Goal: Information Seeking & Learning: Understand process/instructions

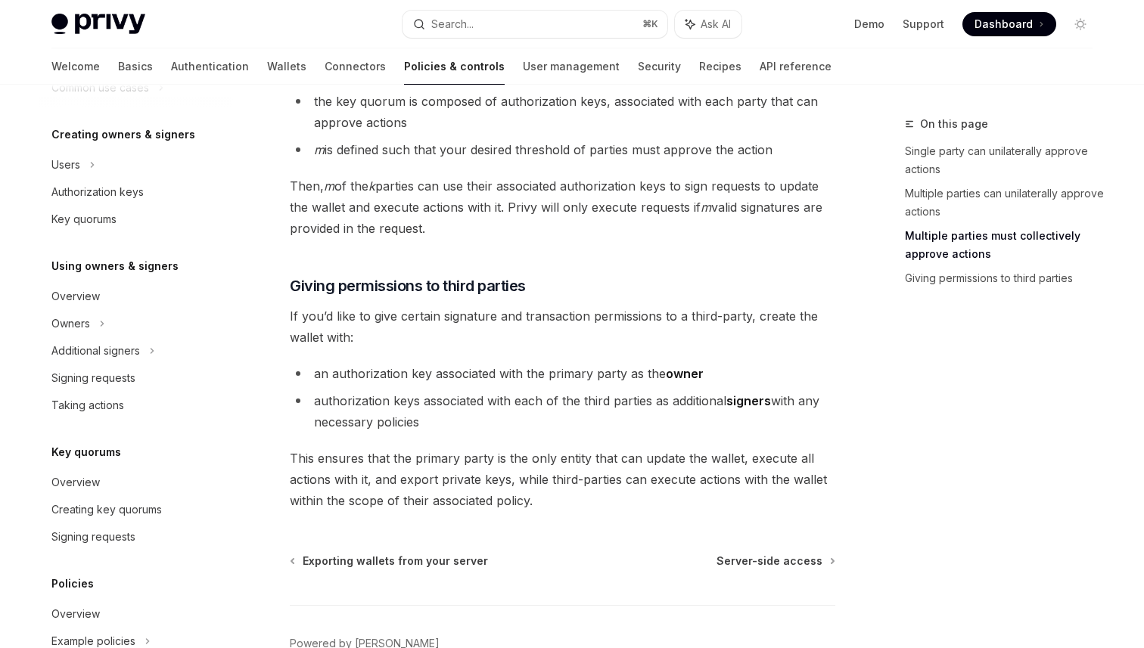
scroll to position [417, 0]
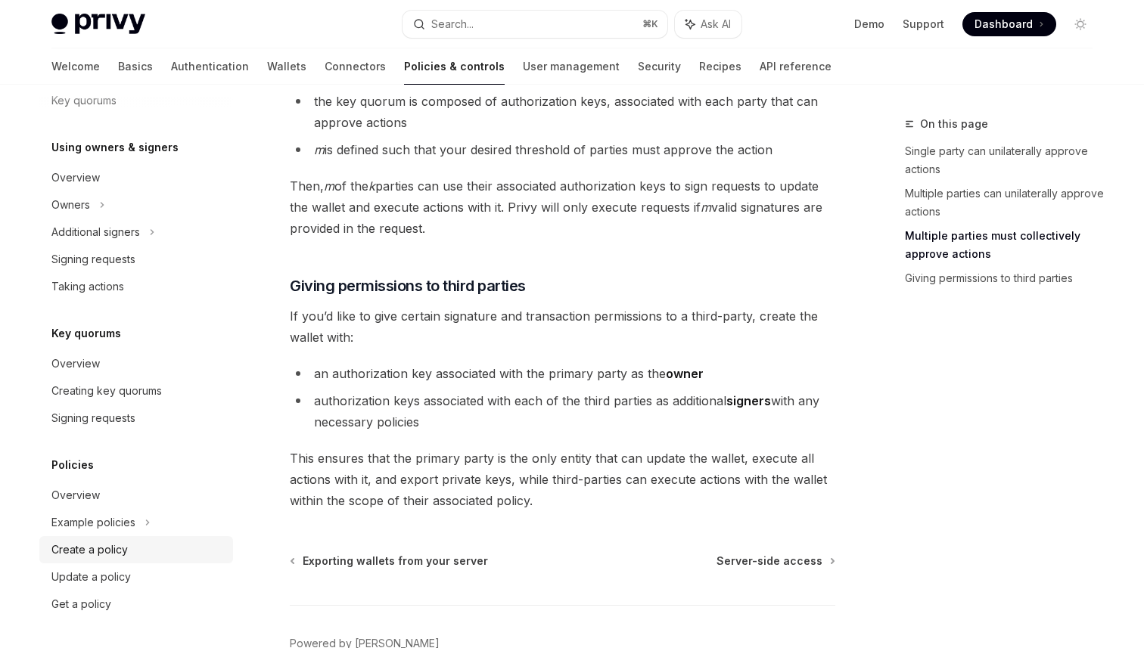
click at [89, 549] on div "Create a policy" at bounding box center [89, 550] width 76 height 18
click at [115, 543] on div "Create a policy" at bounding box center [89, 550] width 76 height 18
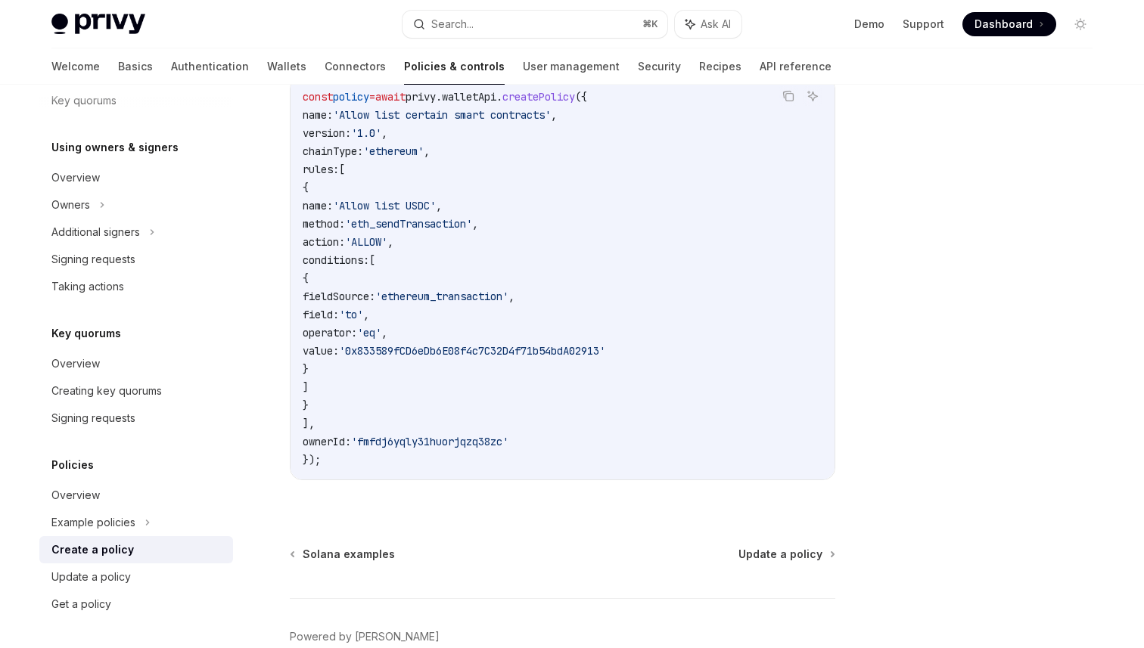
scroll to position [395, 0]
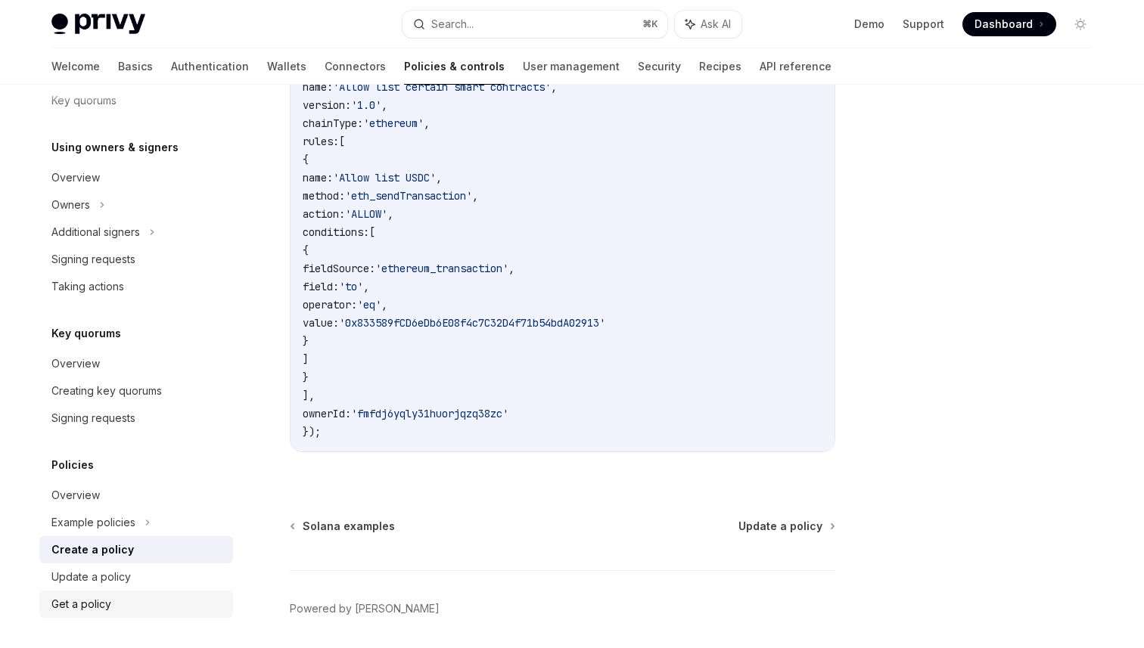
click at [102, 591] on link "Get a policy" at bounding box center [136, 604] width 194 height 27
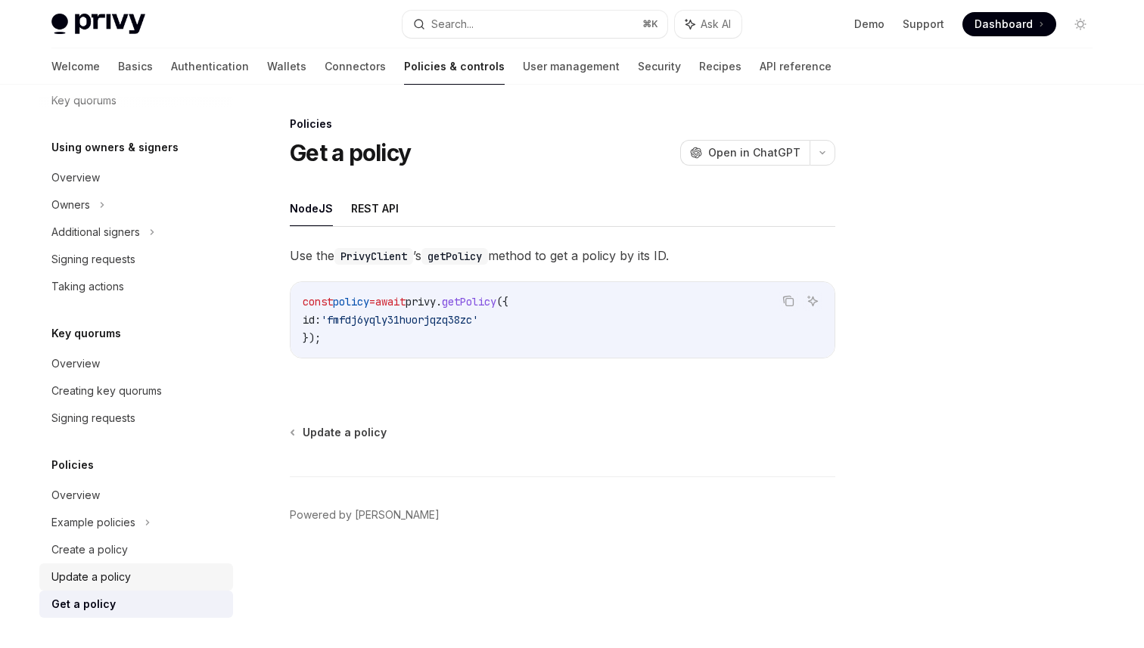
click at [110, 578] on div "Update a policy" at bounding box center [90, 577] width 79 height 18
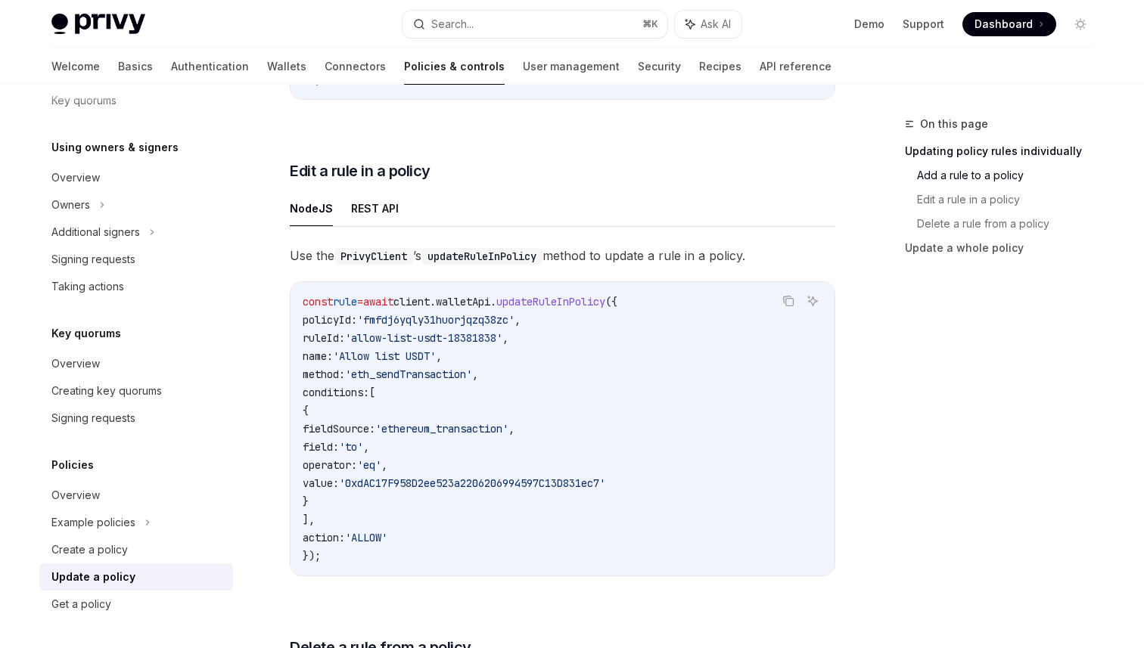
scroll to position [810, 0]
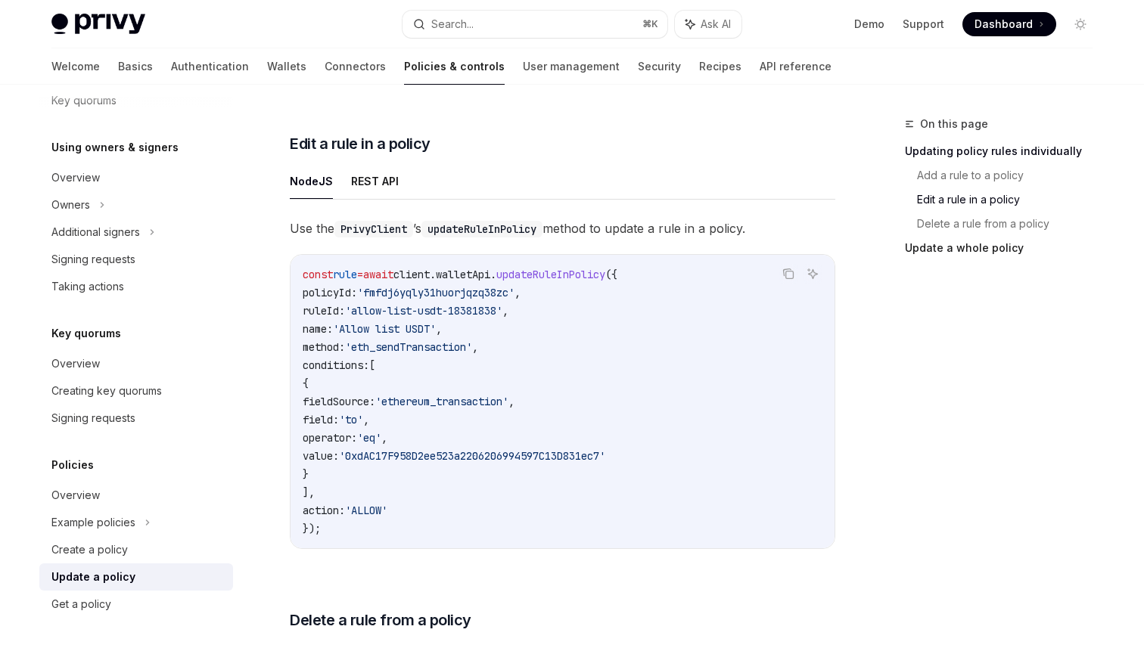
click at [923, 247] on link "Update a whole policy" at bounding box center [1005, 248] width 200 height 24
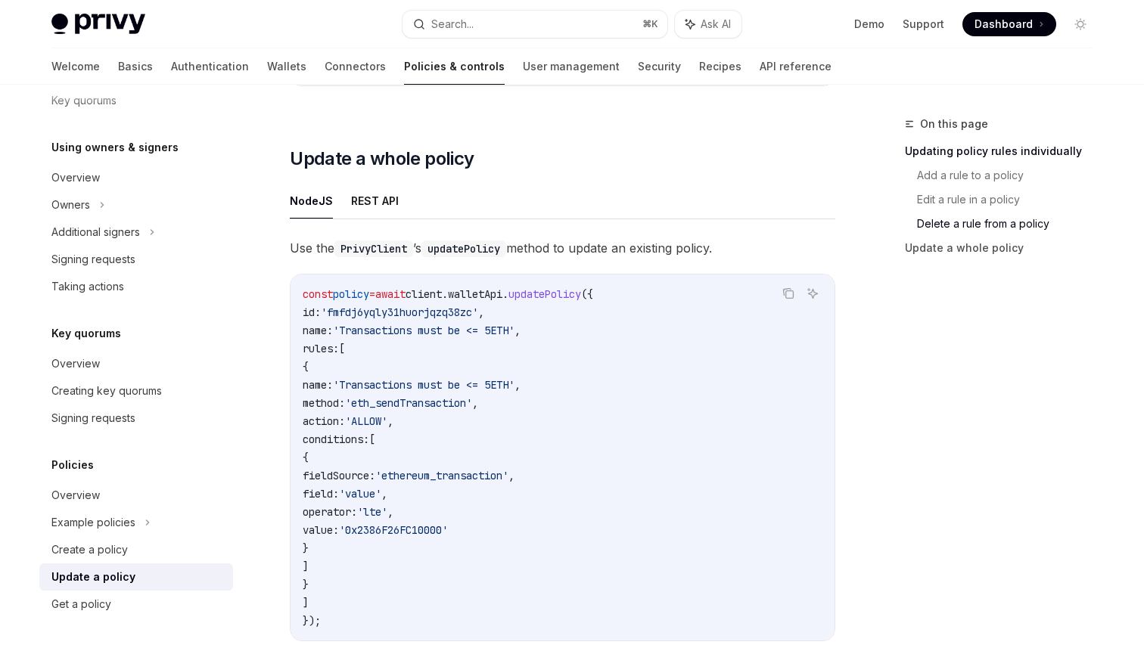
scroll to position [1864, 0]
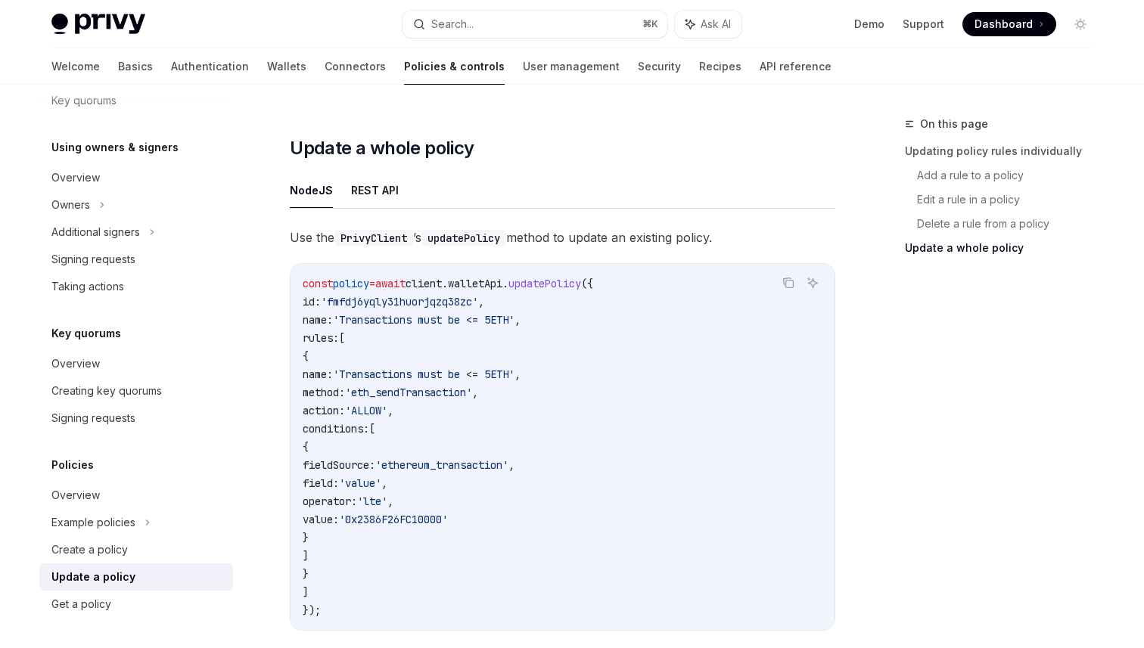
click at [375, 459] on span "fieldSource:" at bounding box center [339, 466] width 73 height 14
copy span "fieldSource"
click at [118, 540] on link "Create a policy" at bounding box center [136, 549] width 194 height 27
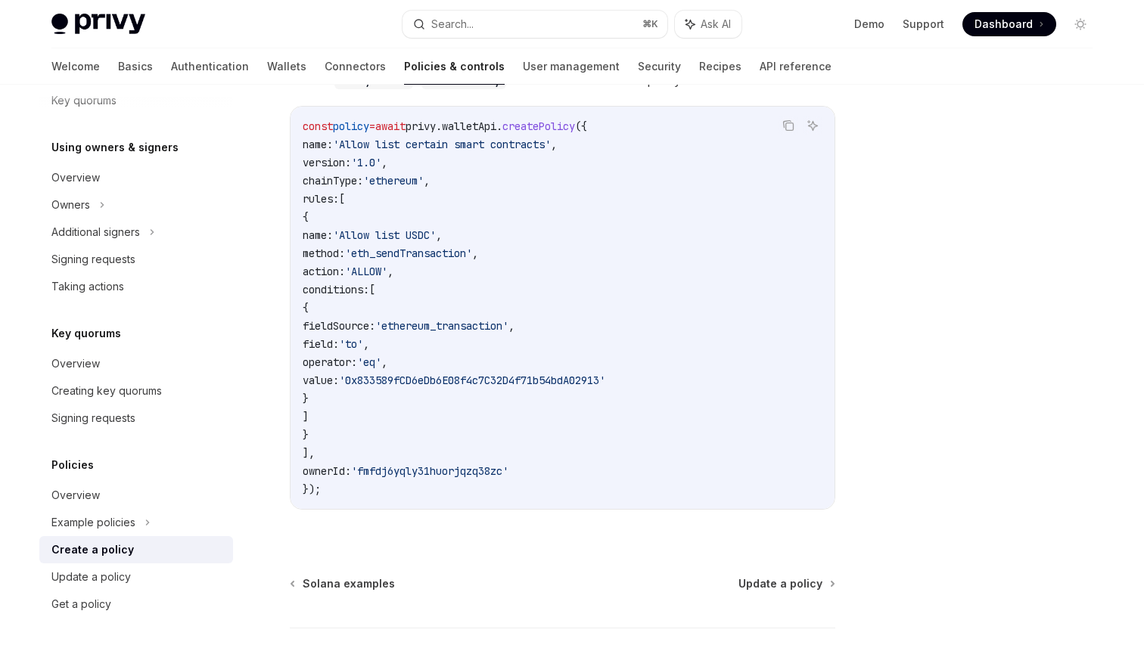
scroll to position [381, 0]
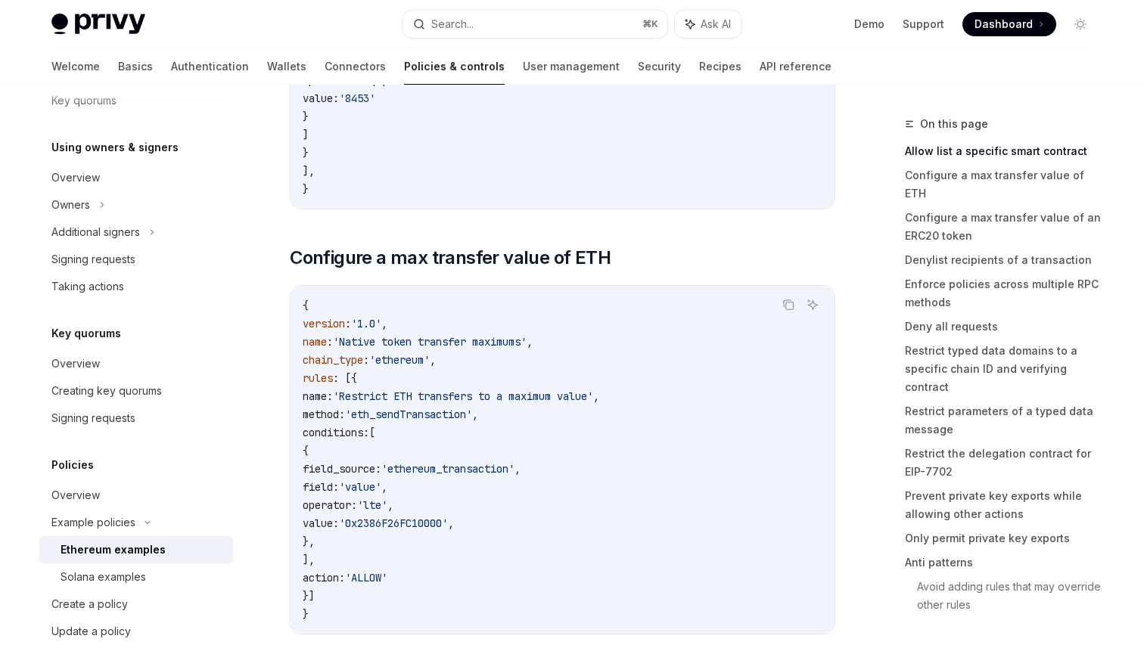
scroll to position [674, 0]
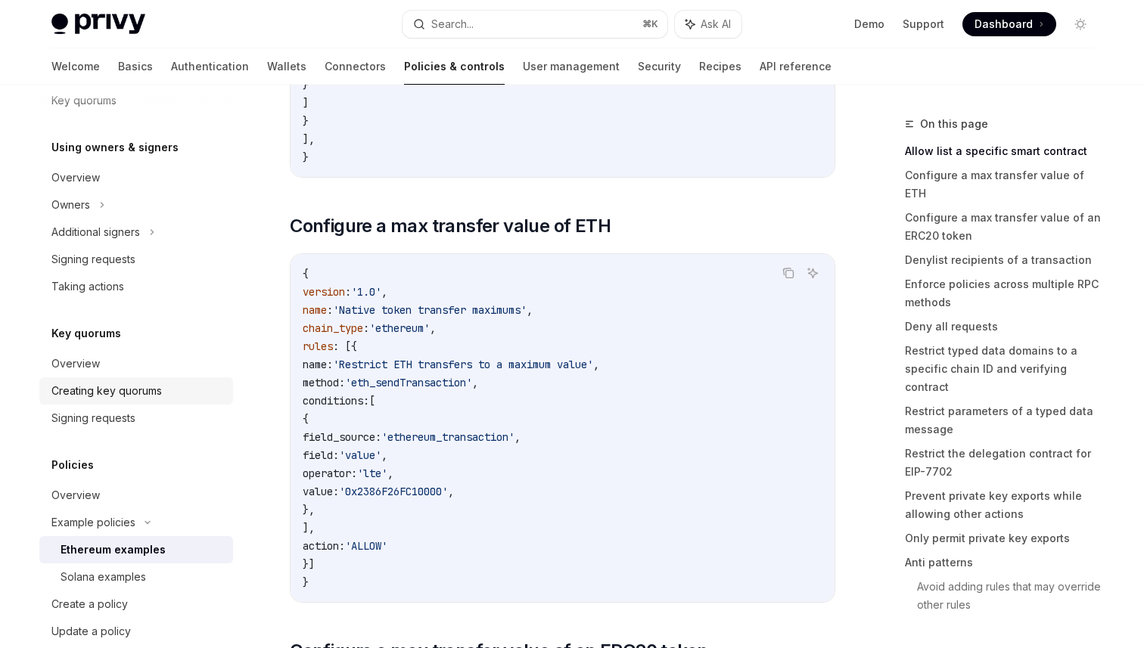
click at [144, 390] on div "Creating key quorums" at bounding box center [106, 391] width 110 height 18
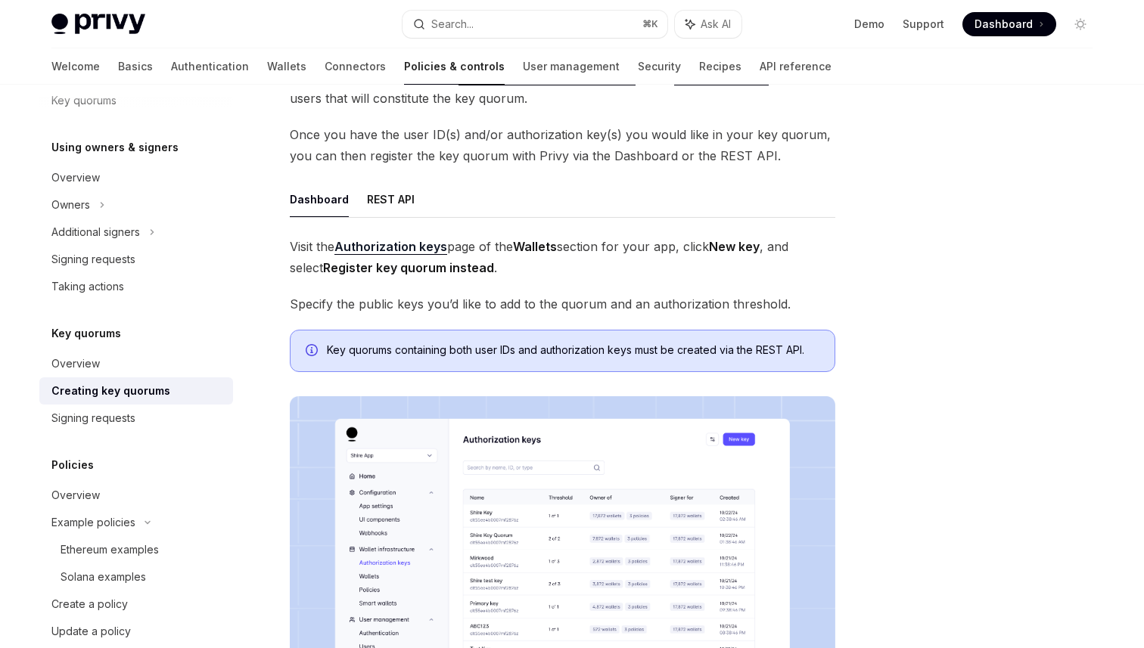
scroll to position [82, 0]
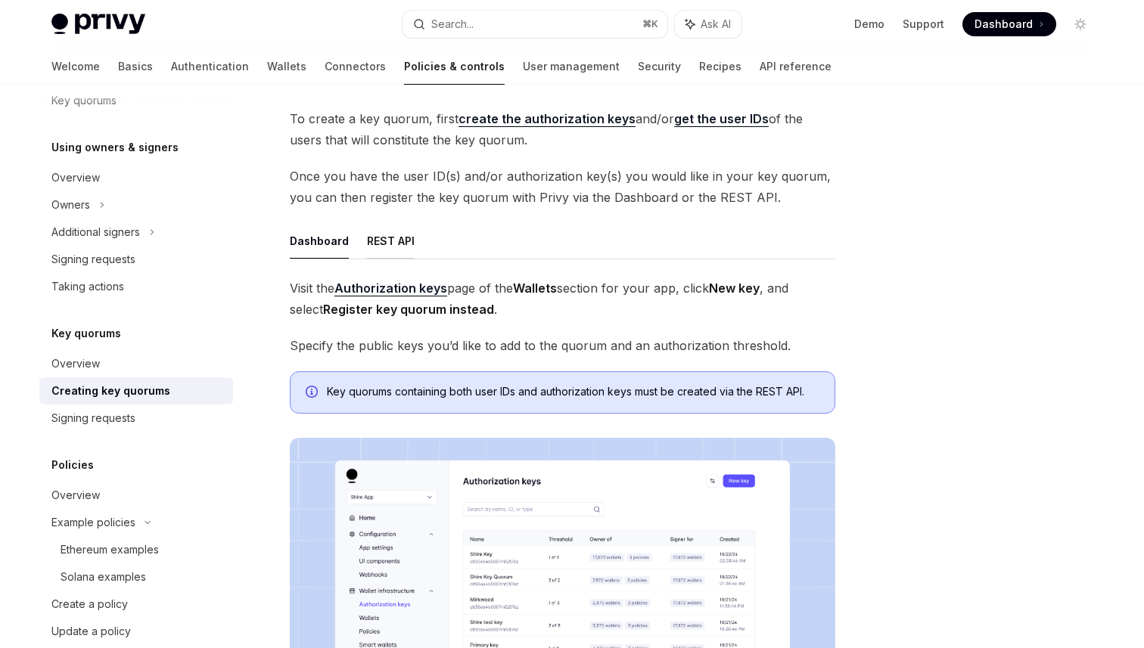
click at [386, 241] on button "REST API" at bounding box center [391, 241] width 48 height 36
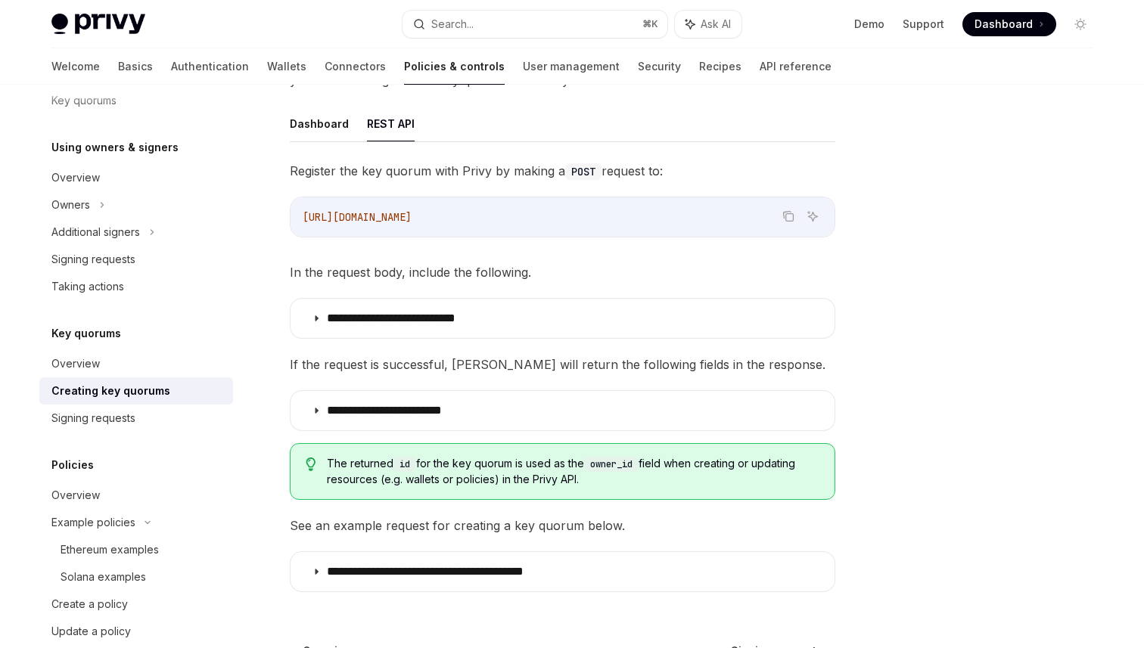
scroll to position [243, 0]
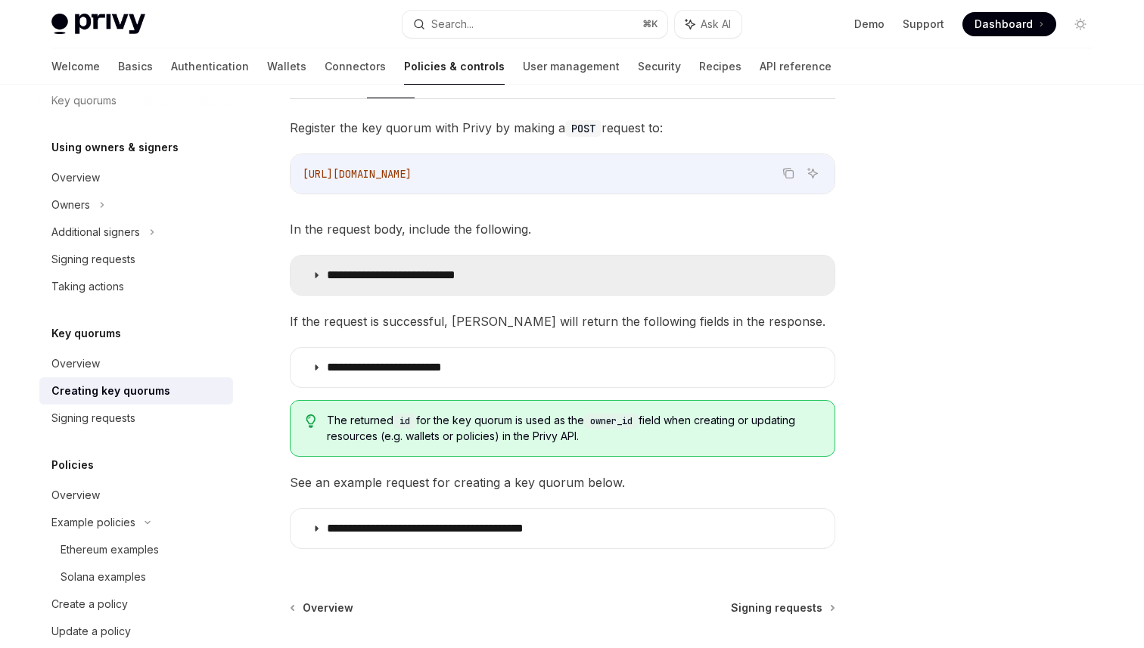
click at [322, 281] on summary "**********" at bounding box center [563, 275] width 544 height 39
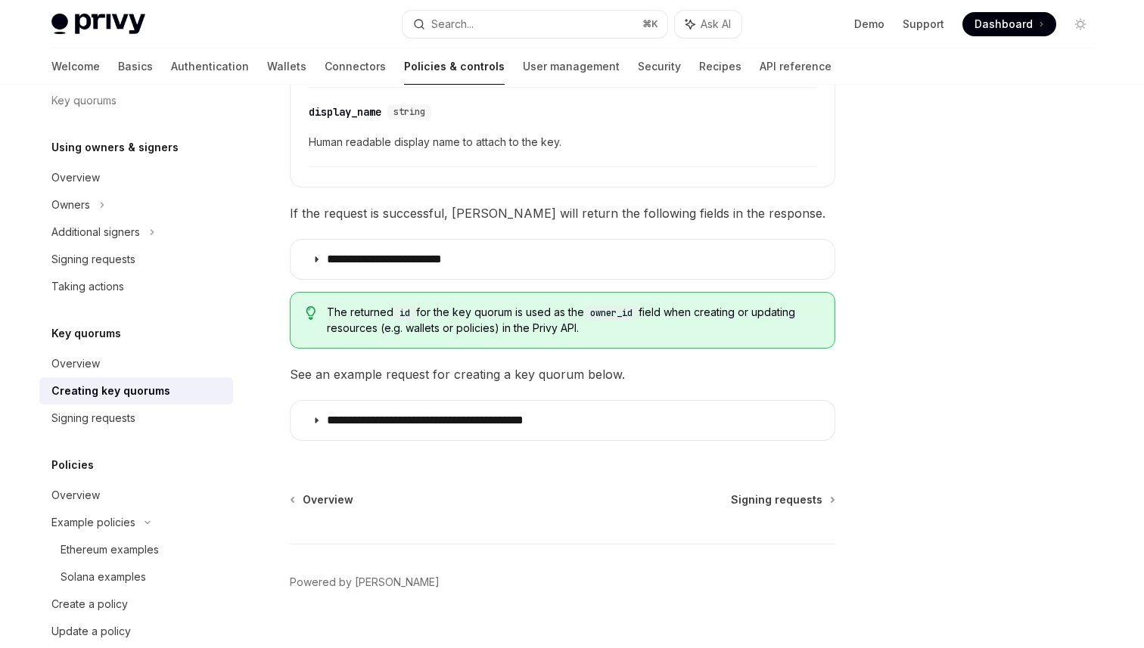
scroll to position [714, 0]
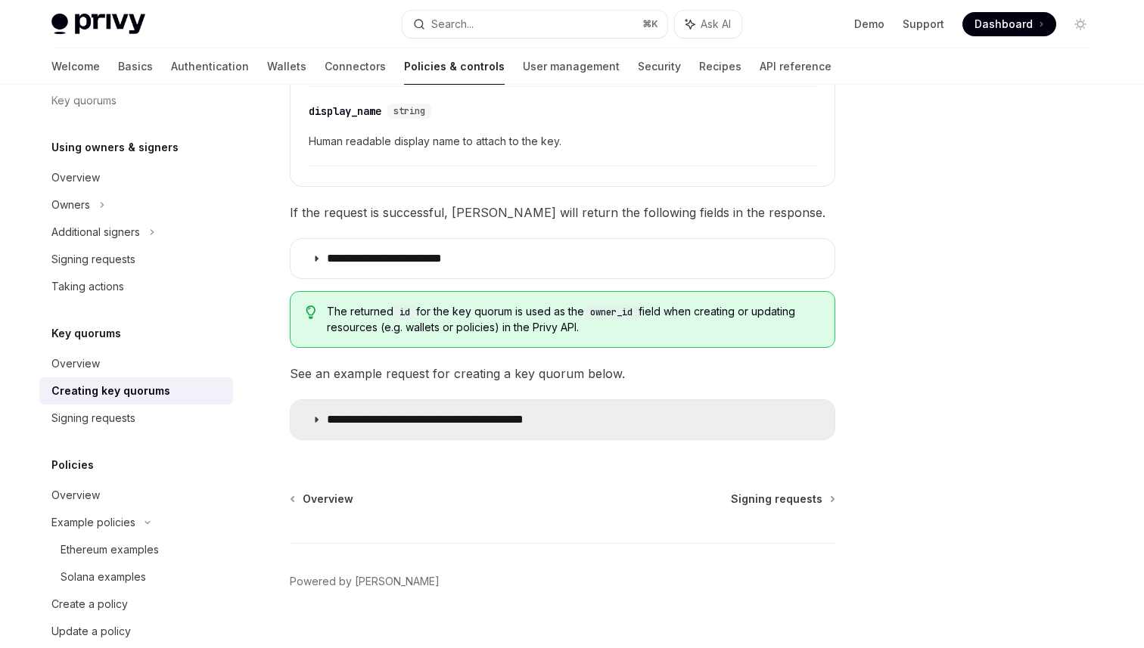
click at [328, 424] on summary "**********" at bounding box center [563, 419] width 544 height 39
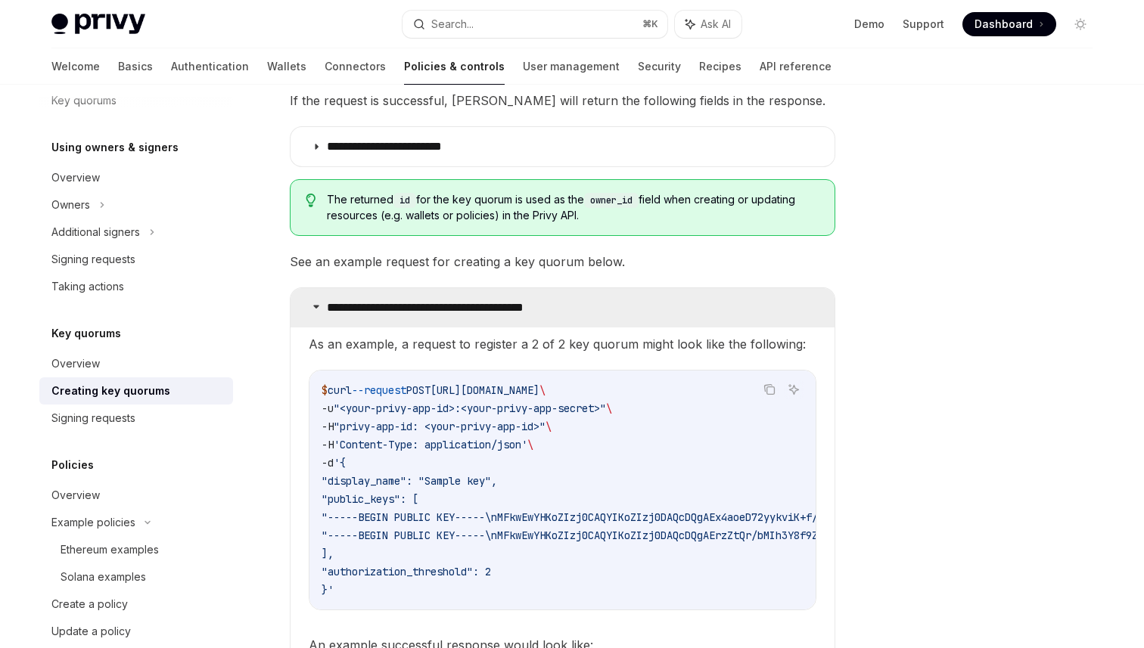
scroll to position [831, 0]
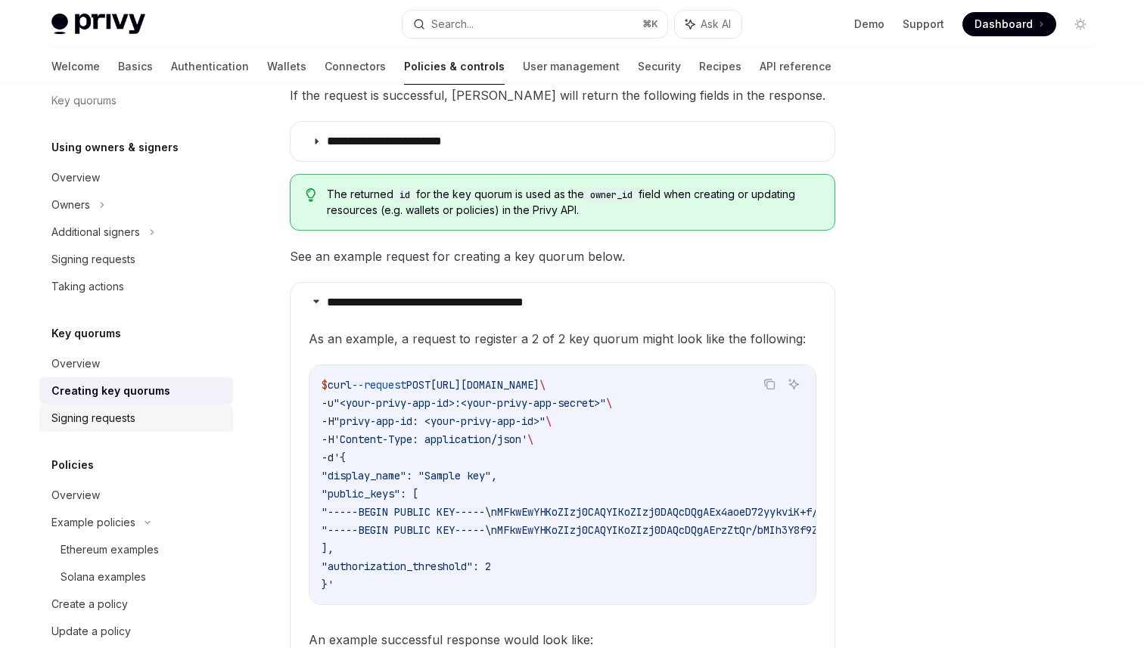
click at [124, 428] on link "Signing requests" at bounding box center [136, 418] width 194 height 27
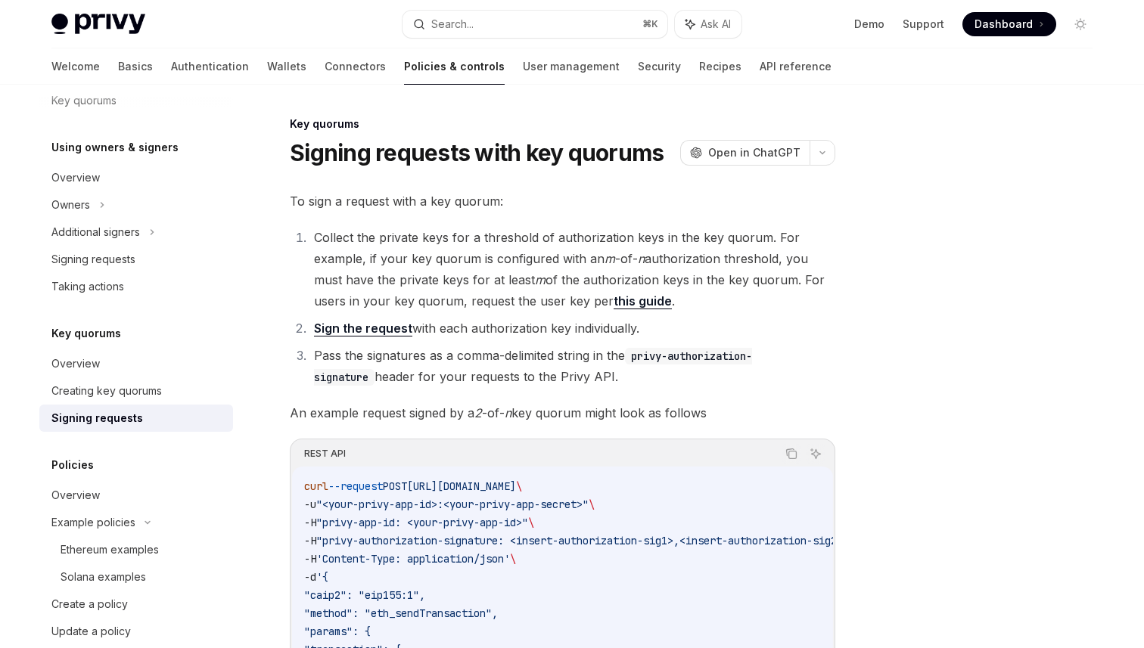
click at [650, 299] on link "this guide" at bounding box center [643, 302] width 58 height 16
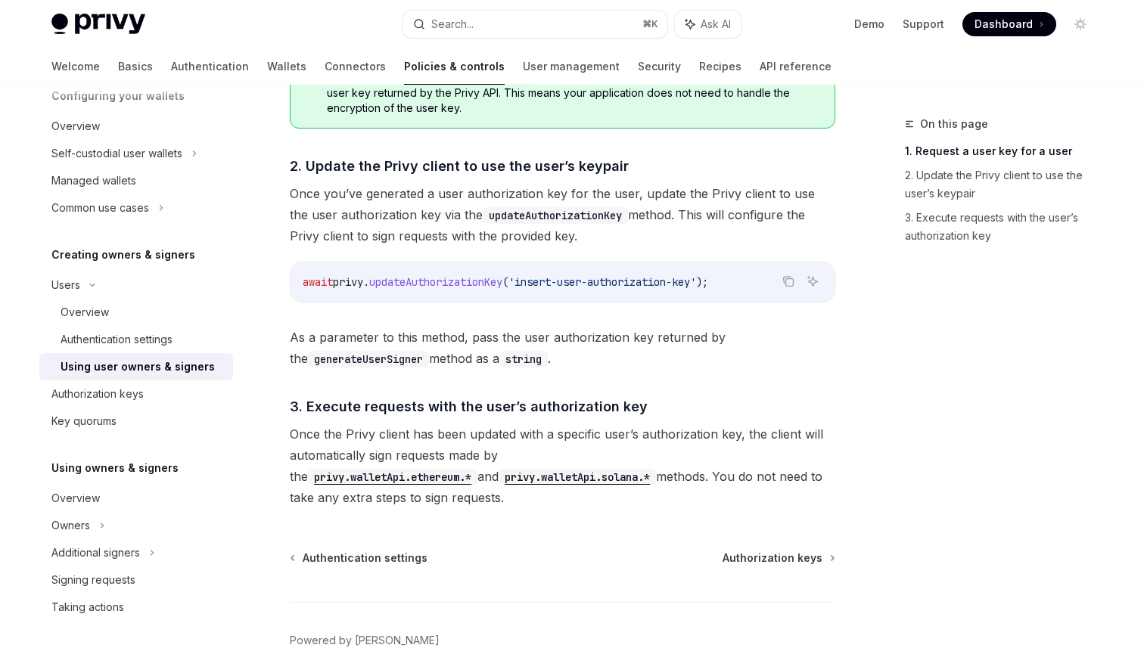
scroll to position [1145, 0]
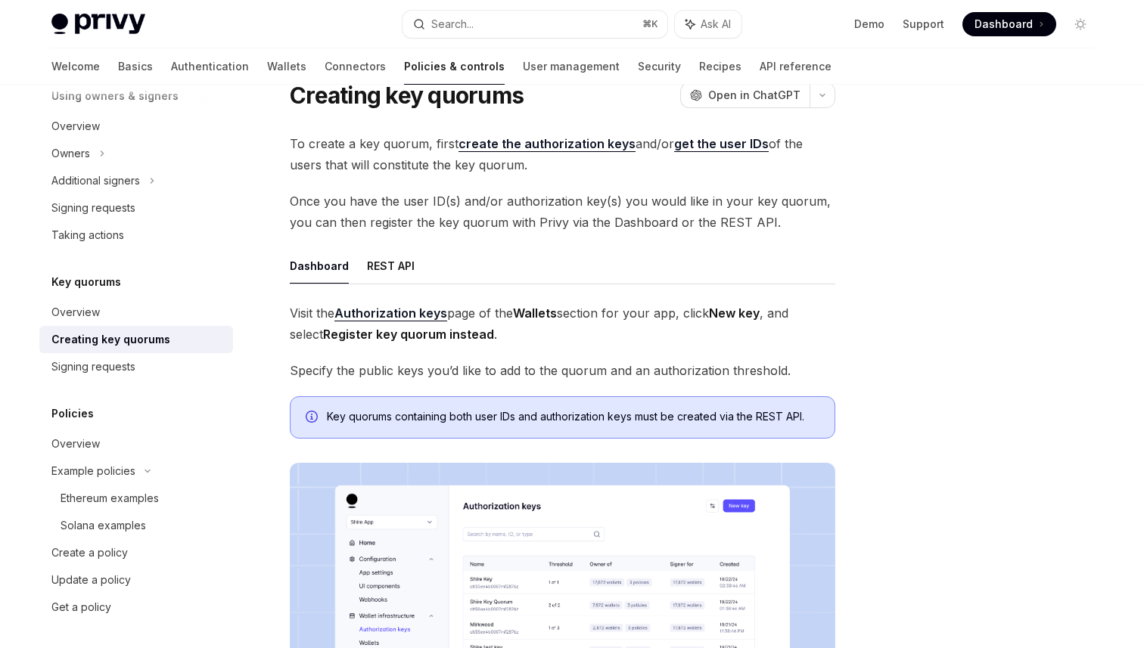
scroll to position [45, 0]
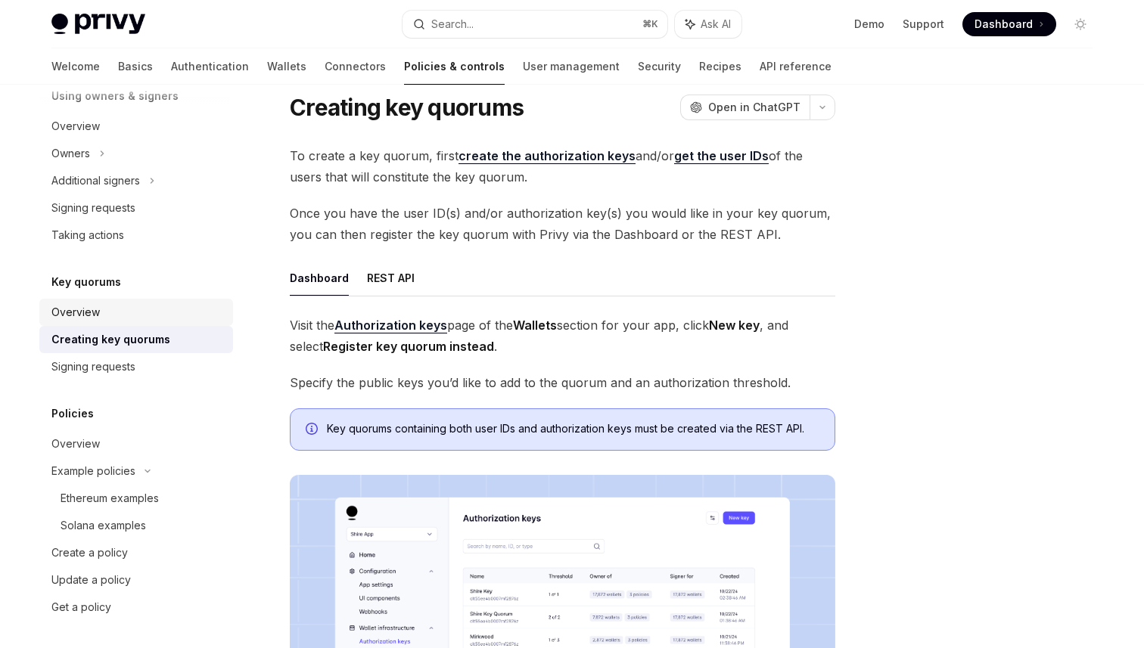
click at [115, 310] on div "Overview" at bounding box center [137, 312] width 173 height 18
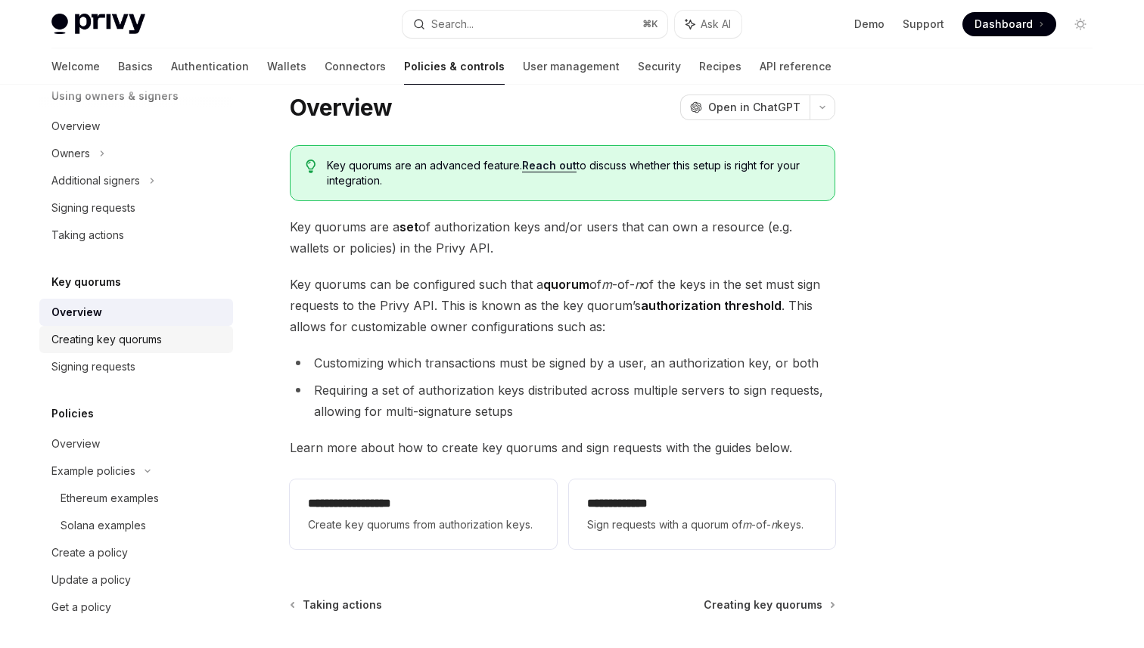
click at [114, 338] on div "Creating key quorums" at bounding box center [106, 340] width 110 height 18
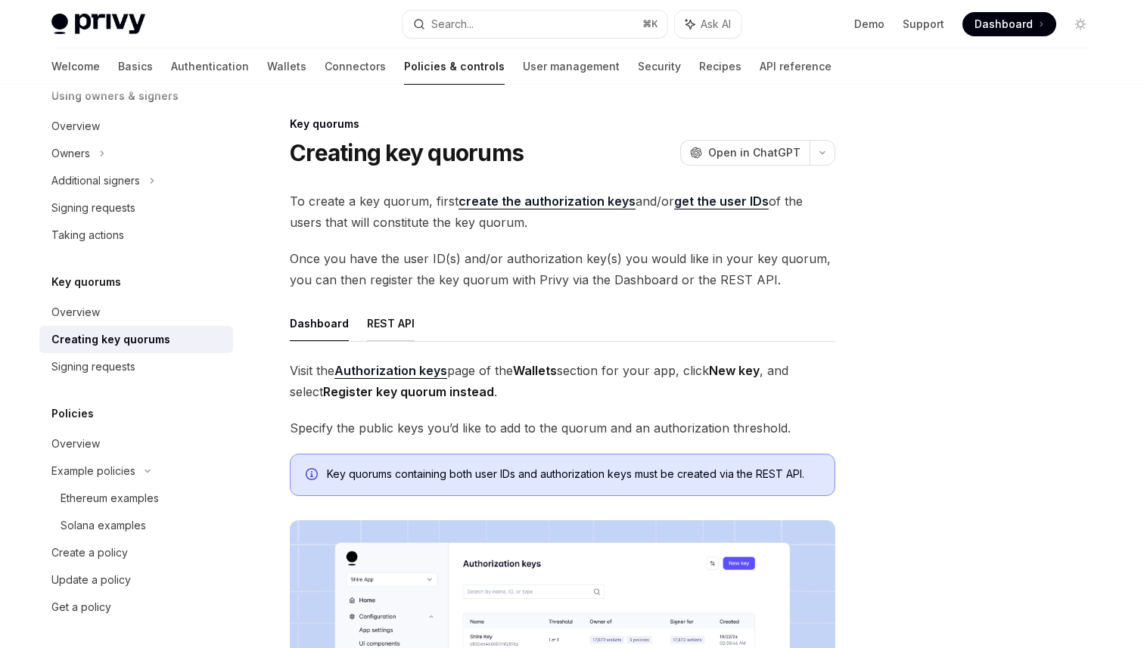
click at [384, 316] on button "REST API" at bounding box center [391, 324] width 48 height 36
type textarea "*"
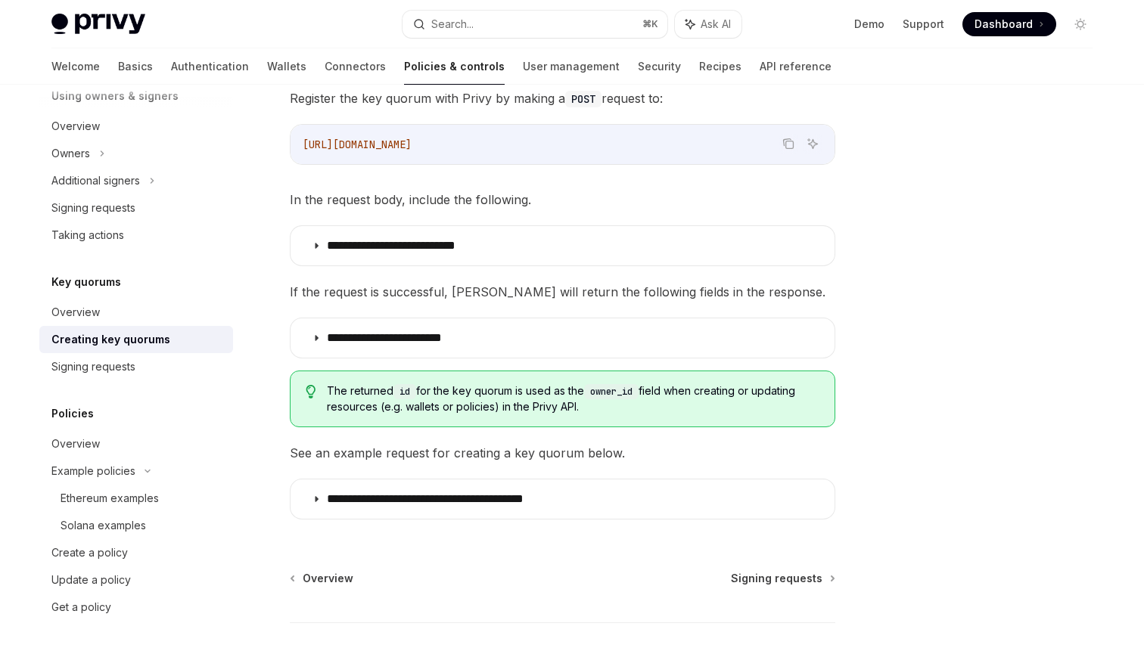
scroll to position [279, 0]
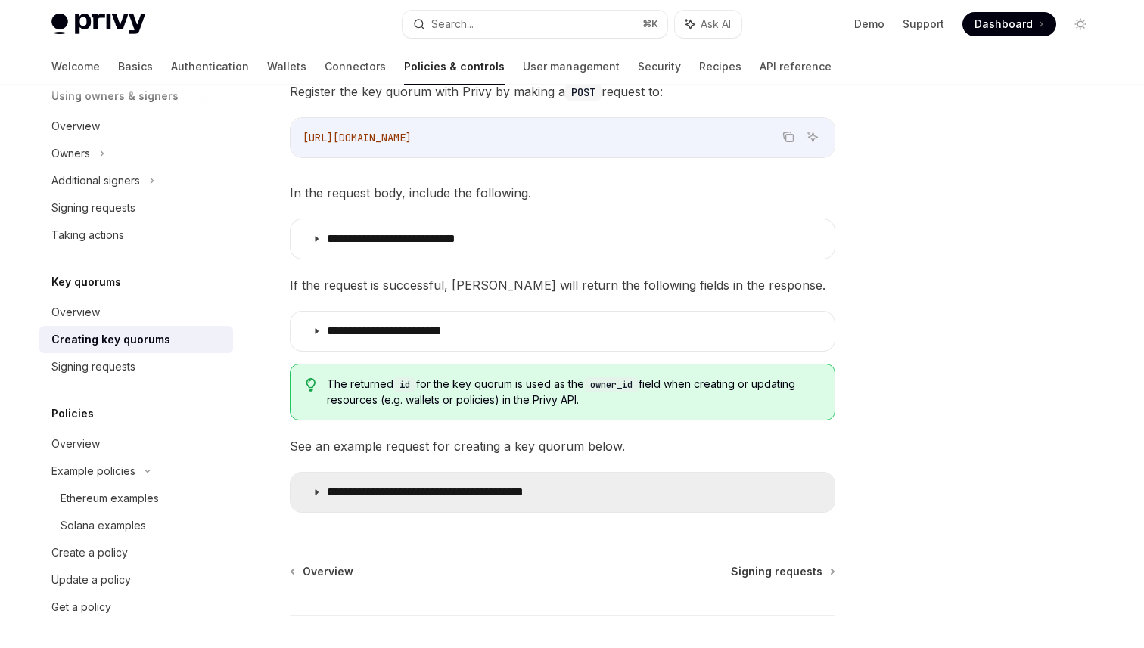
click at [368, 495] on p "**********" at bounding box center [461, 492] width 268 height 15
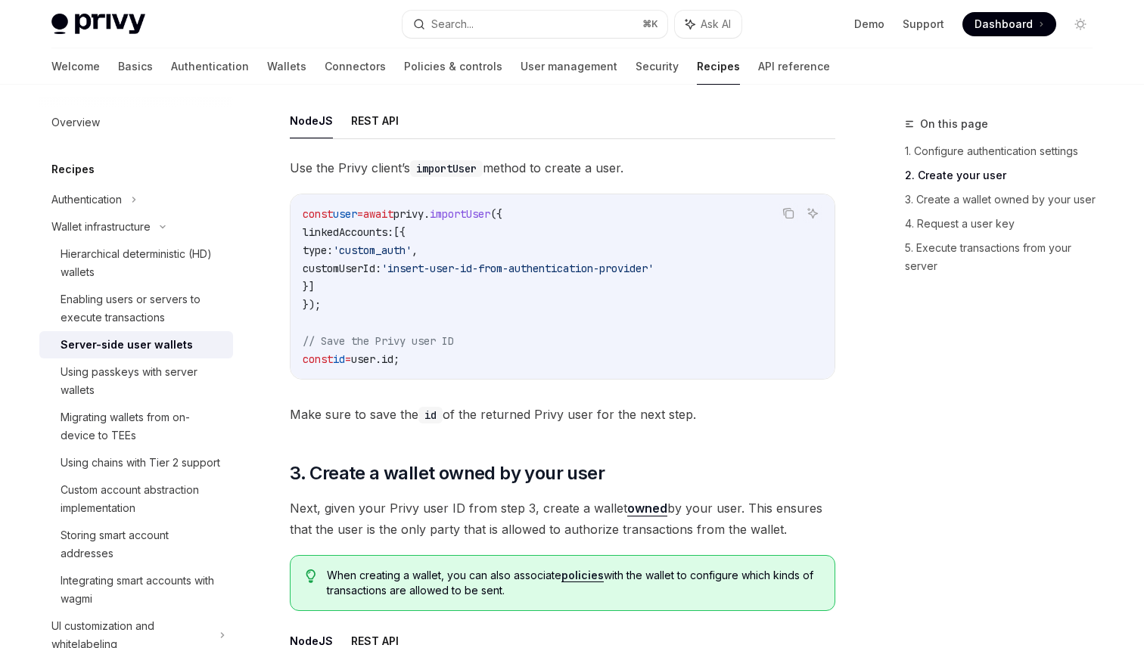
scroll to position [1438, 0]
